Goal: Information Seeking & Learning: Find specific fact

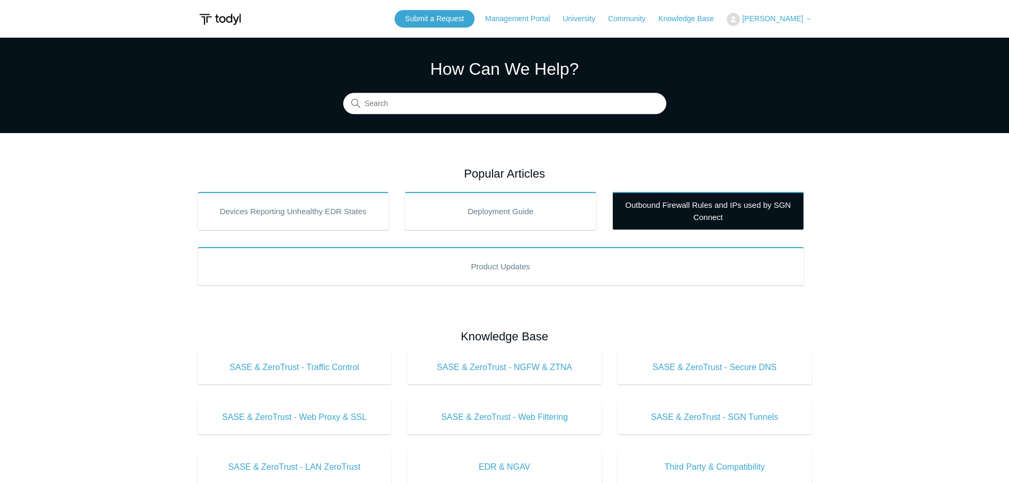
click at [697, 205] on link "Outbound Firewall Rules and IPs used by SGN Connect" at bounding box center [708, 211] width 192 height 38
click at [705, 212] on link "Outbound Firewall Rules and IPs used by SGN Connect" at bounding box center [708, 211] width 192 height 38
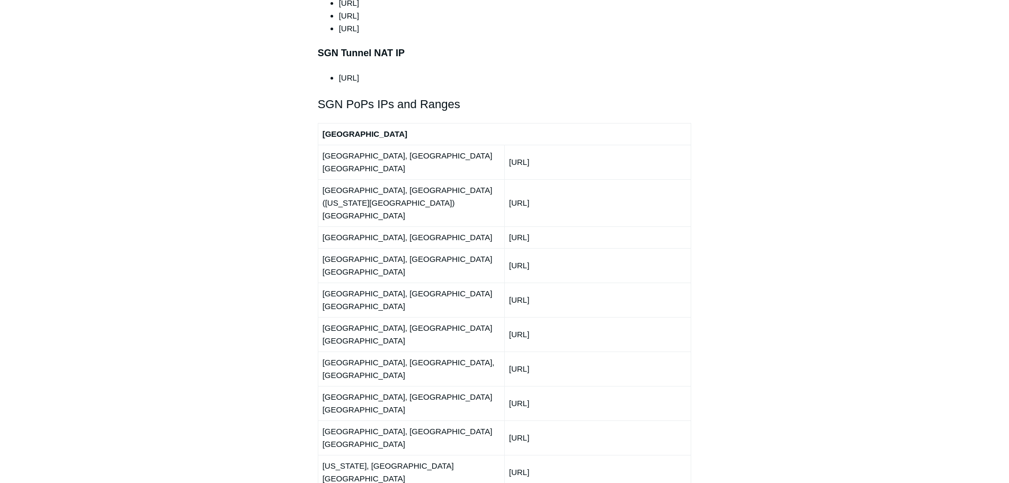
scroll to position [1219, 0]
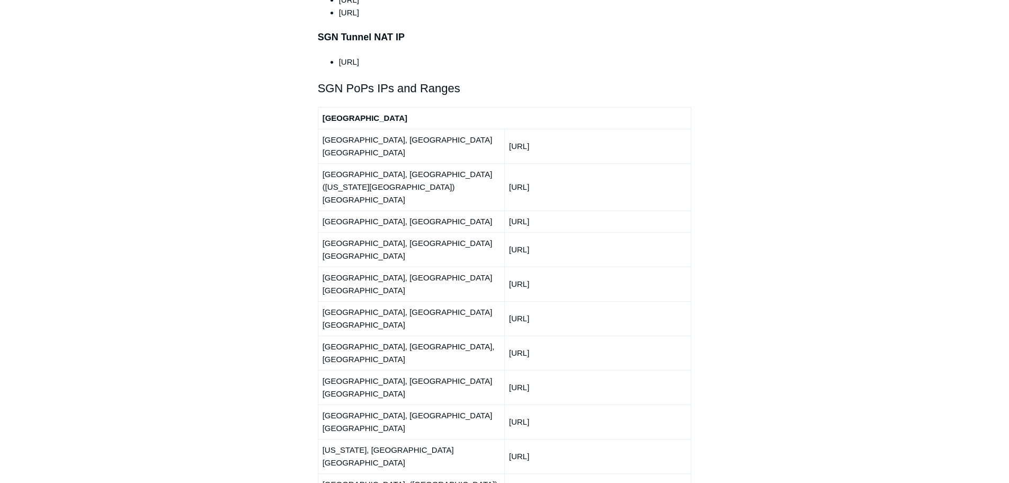
drag, startPoint x: 560, startPoint y: 223, endPoint x: 503, endPoint y: 223, distance: 57.2
click at [503, 301] on tr "Denver, CO USA 150.252.244.0/24" at bounding box center [505, 318] width 374 height 34
copy tr "150.252.244.0"
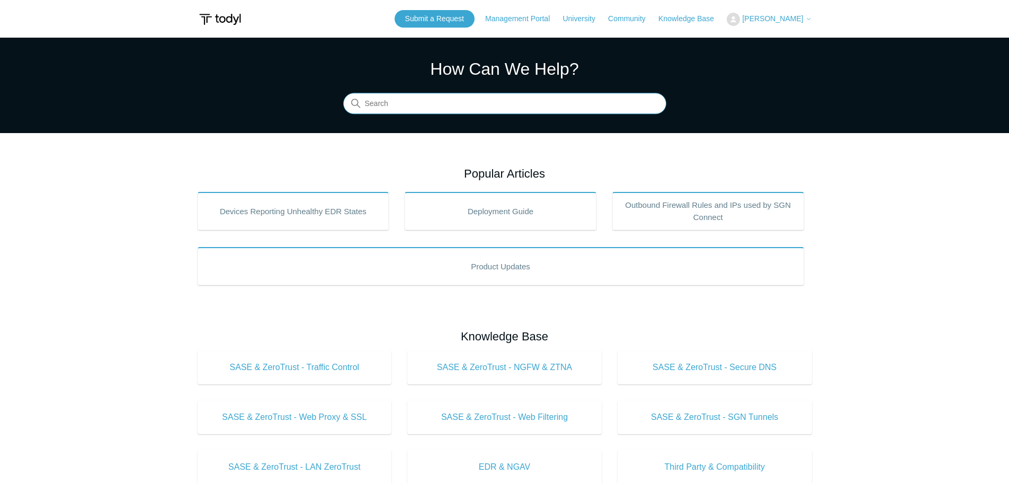
click at [475, 105] on input "Search" at bounding box center [504, 103] width 323 height 21
type input "azure"
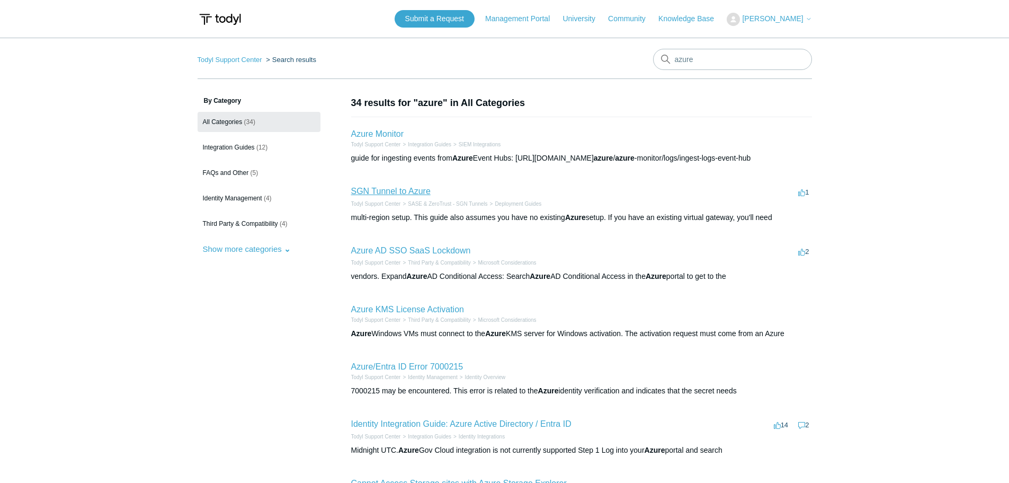
click at [381, 190] on link "SGN Tunnel to Azure" at bounding box center [390, 190] width 79 height 9
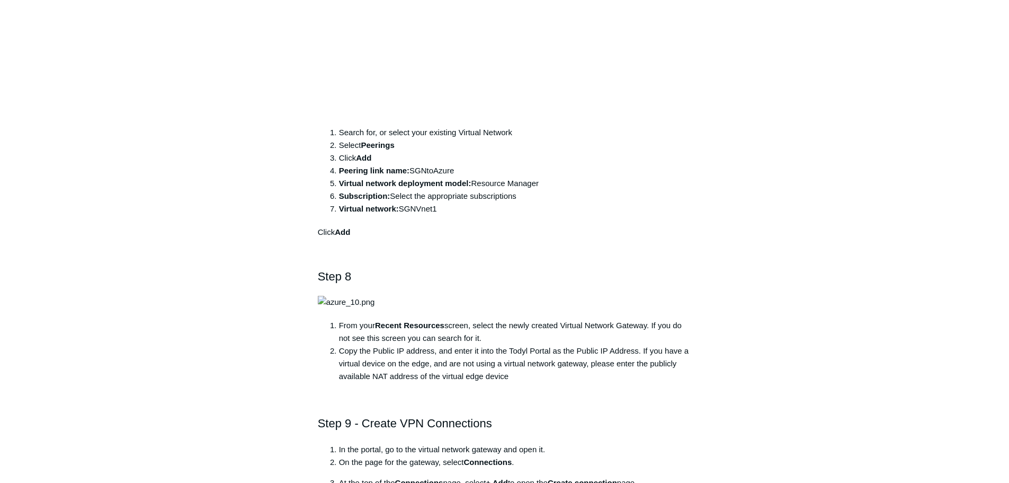
scroll to position [5669, 0]
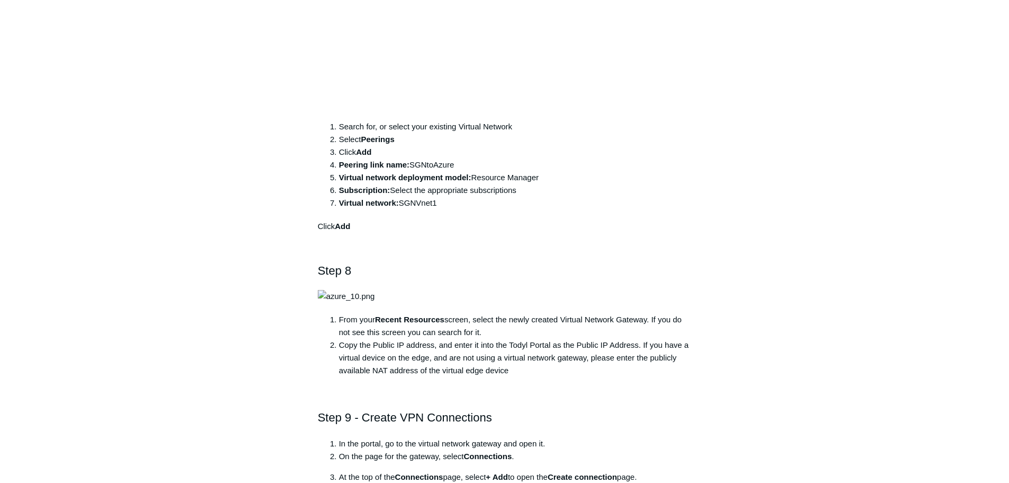
drag, startPoint x: 434, startPoint y: 340, endPoint x: 440, endPoint y: 340, distance: 5.8
drag, startPoint x: 433, startPoint y: 339, endPoint x: 470, endPoint y: 339, distance: 37.1
copy li "102400000"
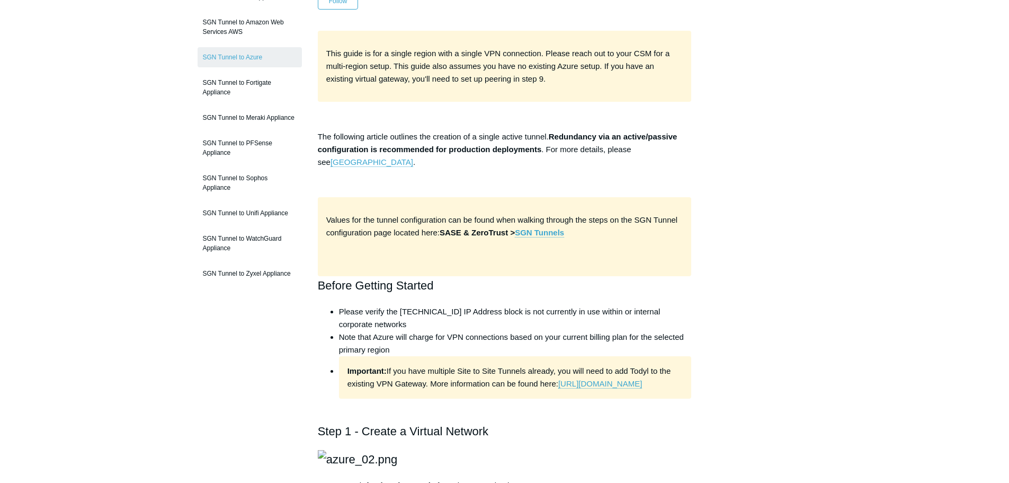
scroll to position [0, 0]
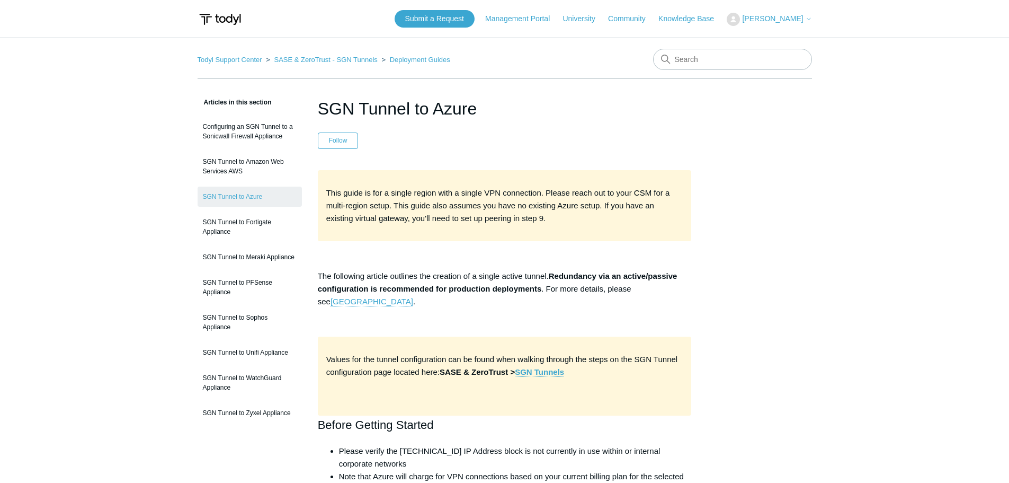
drag, startPoint x: 607, startPoint y: 142, endPoint x: 595, endPoint y: 146, distance: 12.7
click at [606, 141] on header "SGN Tunnel to Azure Follow Not yet followed by anyone" at bounding box center [505, 122] width 374 height 53
click at [531, 131] on header "SGN Tunnel to Azure Follow Not yet followed by anyone" at bounding box center [505, 122] width 374 height 53
drag, startPoint x: 531, startPoint y: 129, endPoint x: 870, endPoint y: 106, distance: 339.8
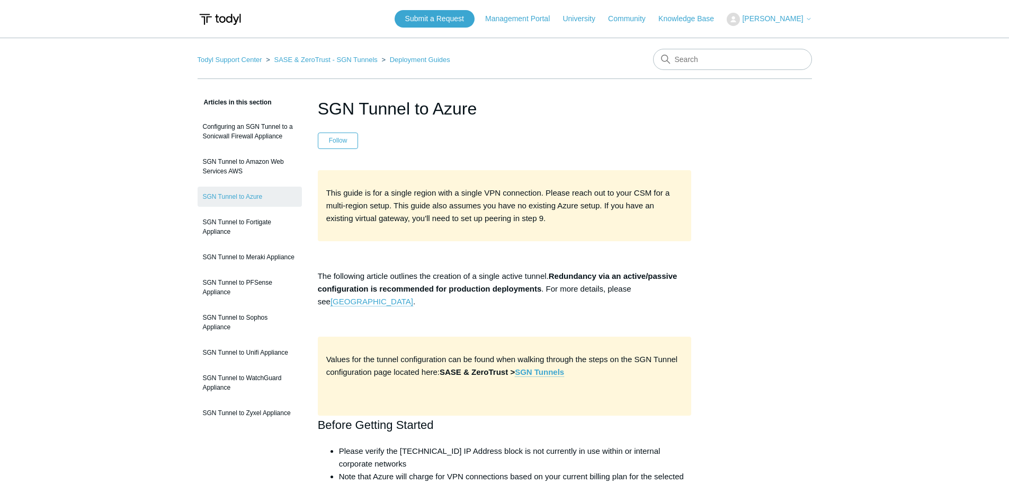
drag, startPoint x: 573, startPoint y: 108, endPoint x: 525, endPoint y: 14, distance: 105.4
click at [573, 108] on h1 "SGN Tunnel to Azure" at bounding box center [505, 108] width 374 height 25
